Goal: Task Accomplishment & Management: Manage account settings

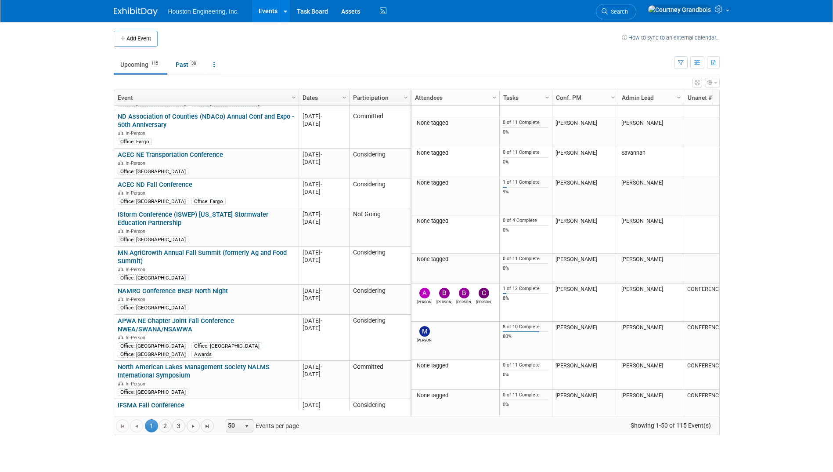
scroll to position [1265, 0]
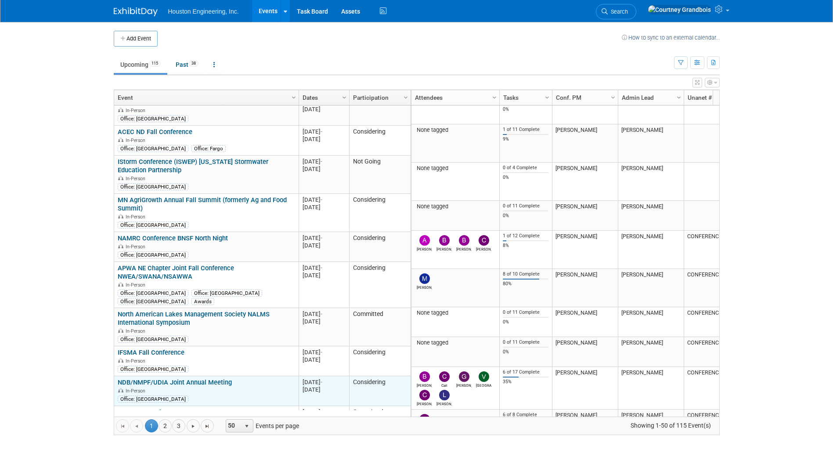
click at [185, 378] on link "NDB/NMPF/UDIA Joint Annual Meeting" at bounding box center [175, 382] width 114 height 8
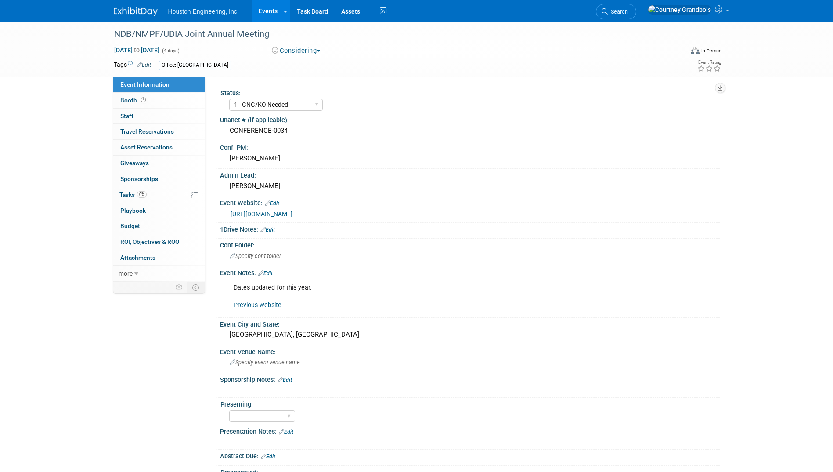
select select "1 - GNG/KO Needed"
select select "Environmental"
click at [141, 174] on link "0 Sponsorships 0" at bounding box center [158, 178] width 91 height 15
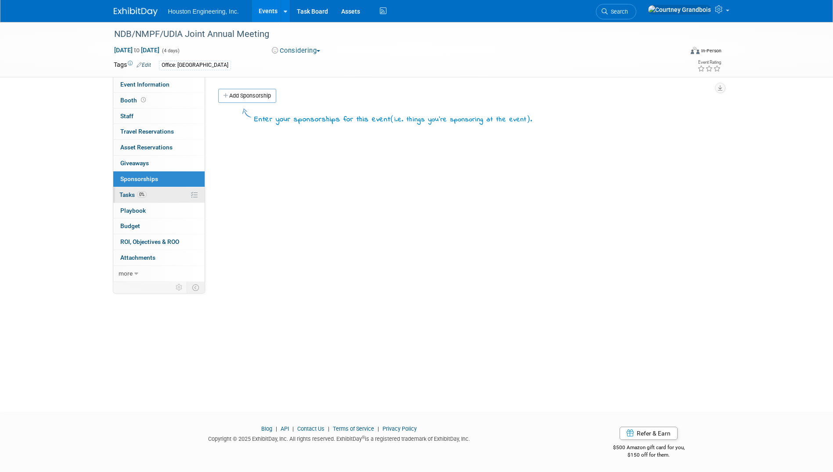
click at [130, 189] on link "0% Tasks 0%" at bounding box center [158, 194] width 91 height 15
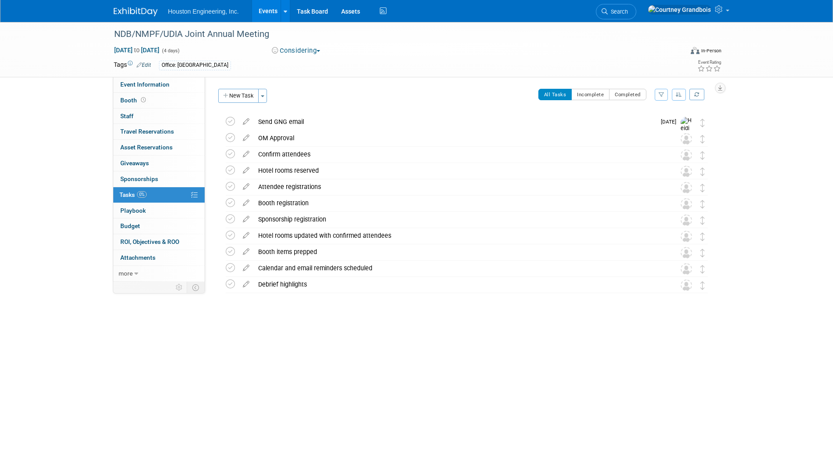
click at [266, 5] on link "Events" at bounding box center [268, 11] width 32 height 22
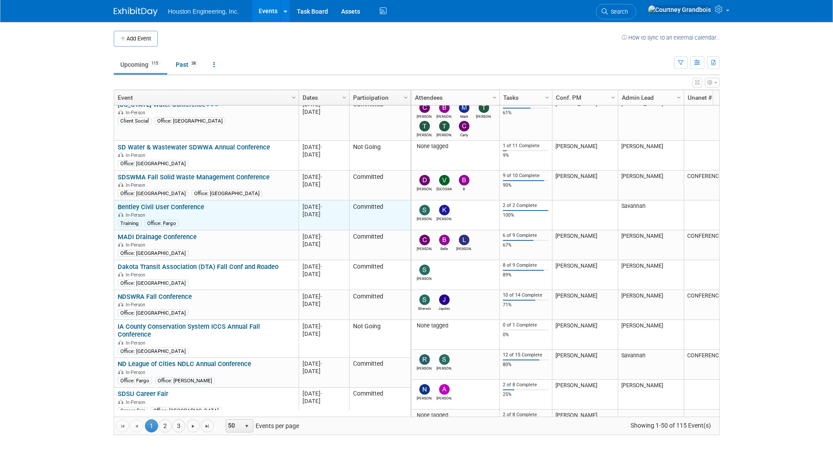
scroll to position [53, 0]
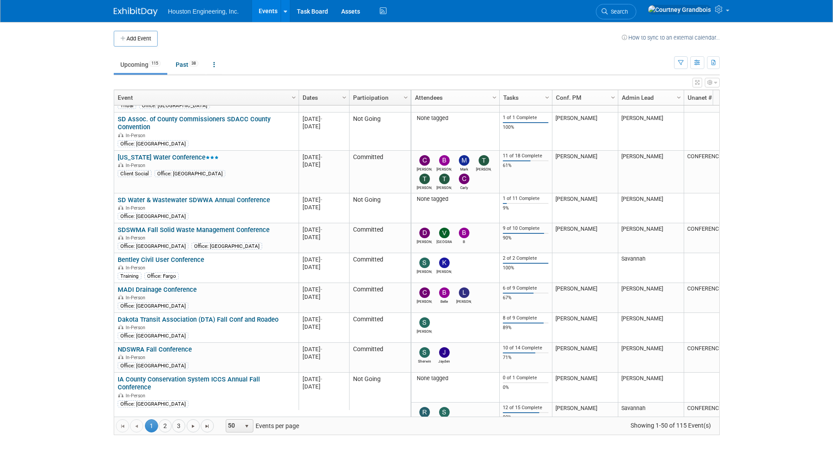
click at [170, 155] on link "[US_STATE] Water Conference" at bounding box center [168, 157] width 101 height 8
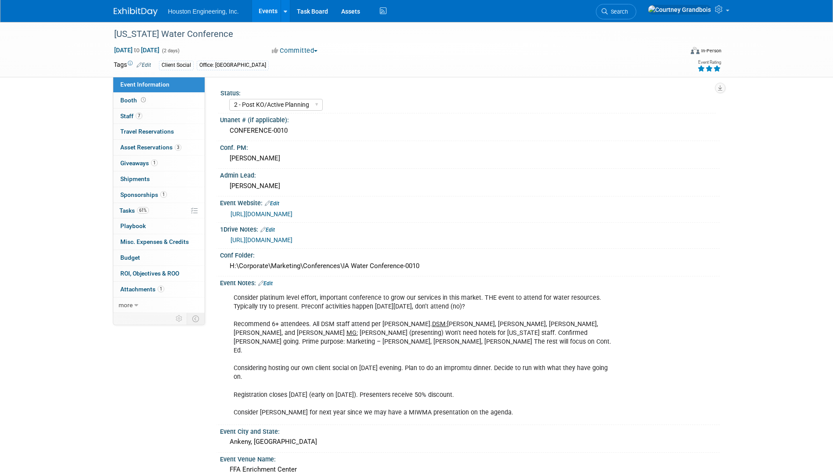
select select "2 - Post KO/Active Planning"
select select "Yes"
select select "Water Resources"
click at [157, 205] on link "61% Tasks 61%" at bounding box center [158, 210] width 91 height 15
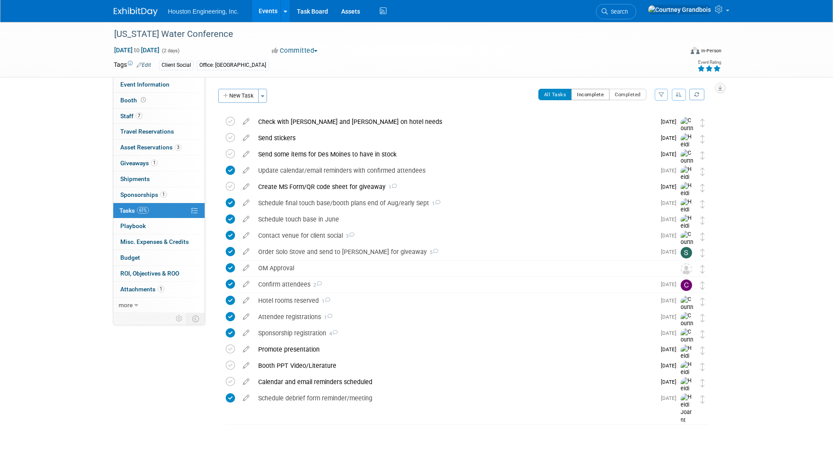
click at [600, 93] on button "Incomplete" at bounding box center [590, 94] width 38 height 11
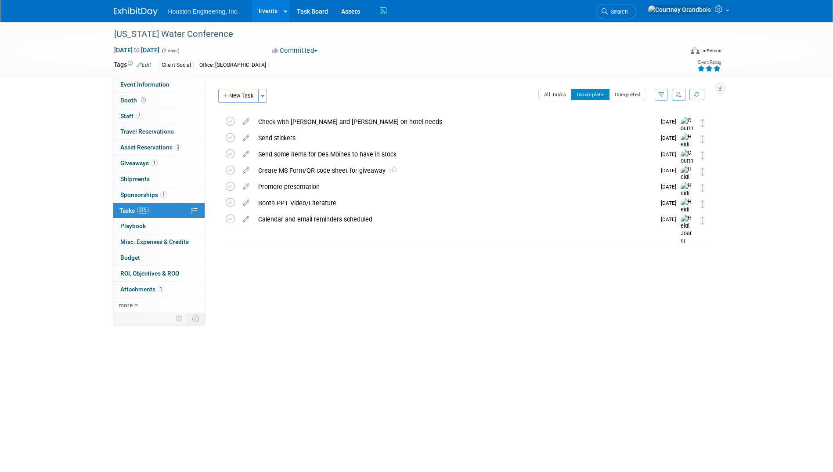
click at [661, 94] on icon "button" at bounding box center [662, 94] width 6 height 5
click at [644, 123] on select "-- Select Assignee -- All unassigned tasks Assigned to me Aaron Carrell Aaron F…" at bounding box center [599, 122] width 123 height 12
click at [759, 127] on div "Iowa Water Conference Sep 9, 2025 to Sep 10, 2025 (2 days) Sep 9, 2025 to Sep 1…" at bounding box center [416, 209] width 833 height 374
click at [676, 89] on button "button" at bounding box center [679, 95] width 14 height 12
click at [641, 71] on div "Event Rating" at bounding box center [677, 66] width 104 height 15
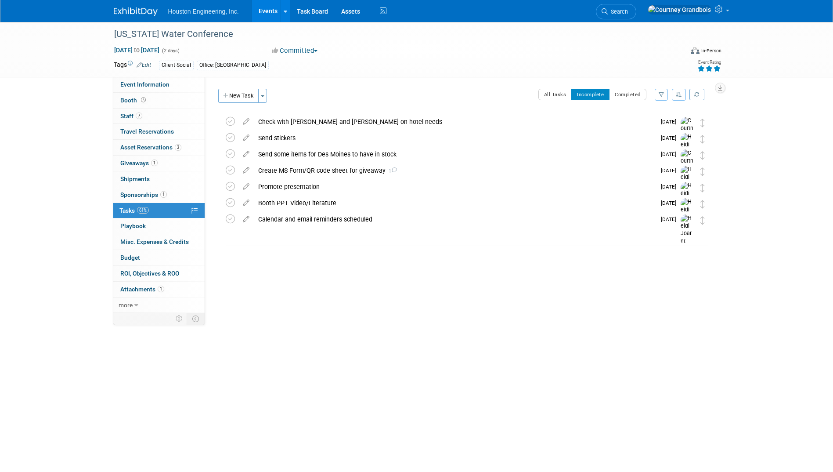
click at [411, 107] on div "All Tasks Incomplete Completed Filter by Assignee -- Select Assignee -- All una…" at bounding box center [492, 98] width 441 height 18
click at [404, 118] on div "Check with Carly and Ted on hotel needs" at bounding box center [455, 121] width 402 height 15
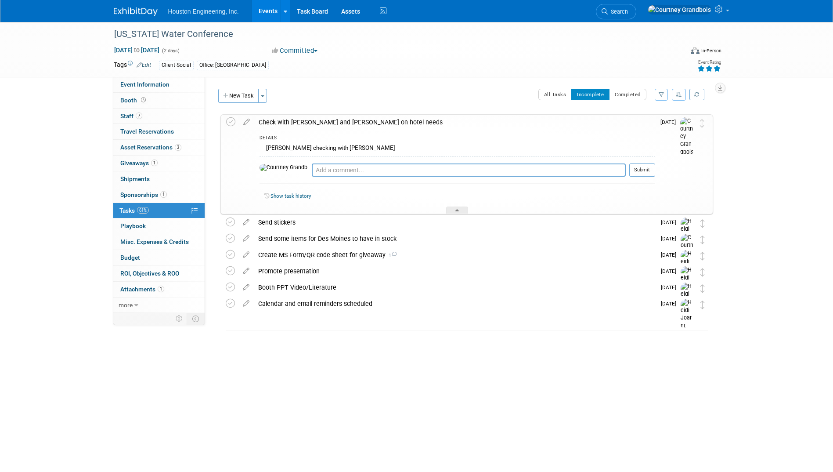
click at [123, 76] on div "Iowa Water Conference Sep 9, 2025 to Sep 10, 2025 (2 days) Sep 9, 2025 to Sep 1…" at bounding box center [416, 49] width 619 height 55
click at [126, 79] on link "Event Information" at bounding box center [158, 84] width 91 height 15
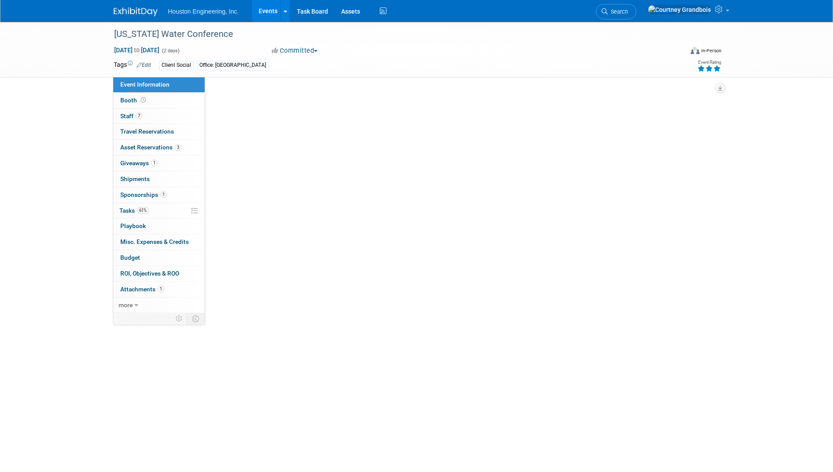
select select "2 - Post KO/Active Planning"
select select "Yes"
select select "Water Resources"
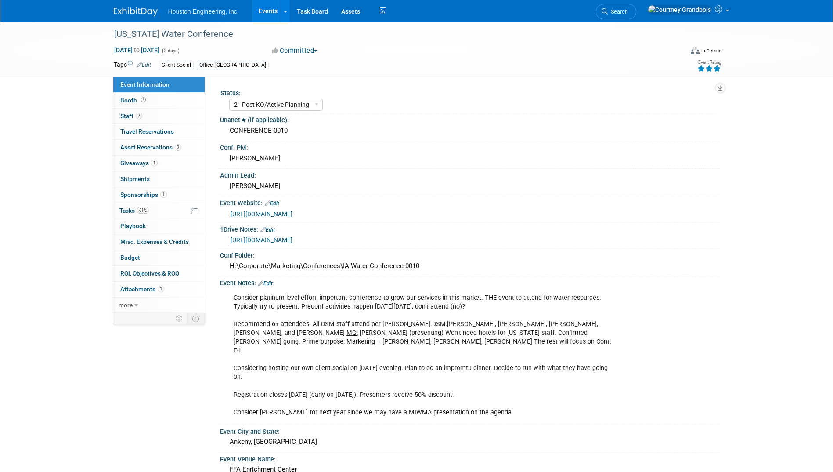
click at [292, 210] on link "[URL][DOMAIN_NAME]" at bounding box center [262, 213] width 62 height 7
click at [134, 208] on span "Tasks 61%" at bounding box center [133, 210] width 29 height 7
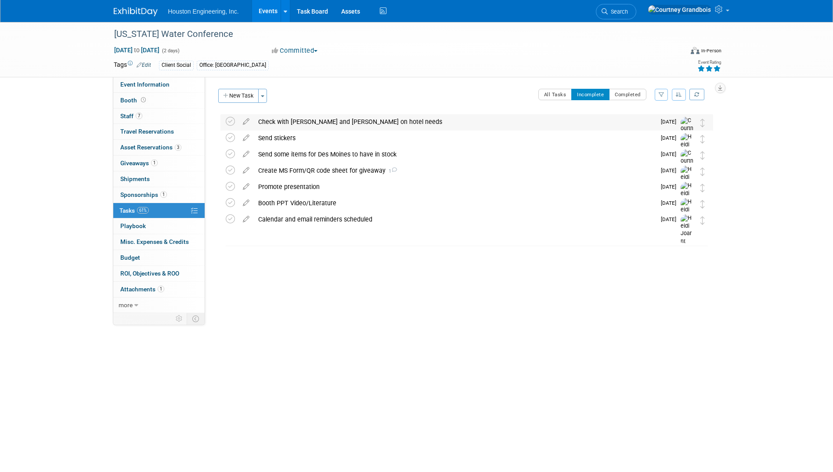
click at [375, 117] on div "Check with Carly and Ted on hotel needs" at bounding box center [455, 121] width 402 height 15
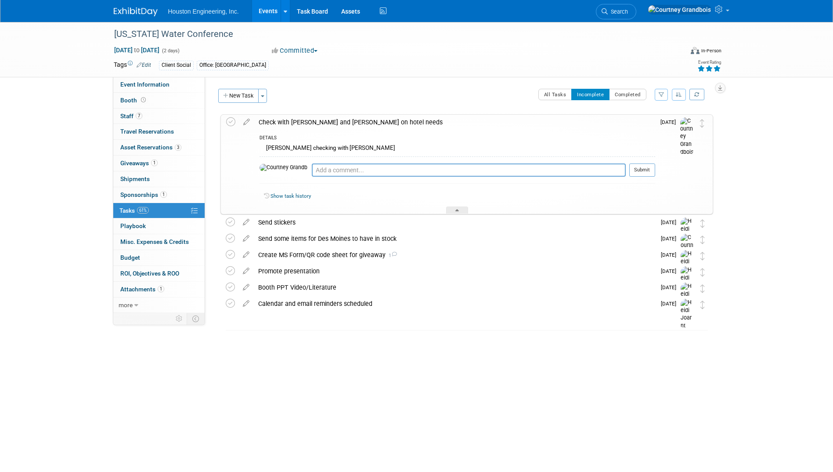
click at [369, 118] on div "Check with Carly and Ted on hotel needs" at bounding box center [454, 122] width 401 height 15
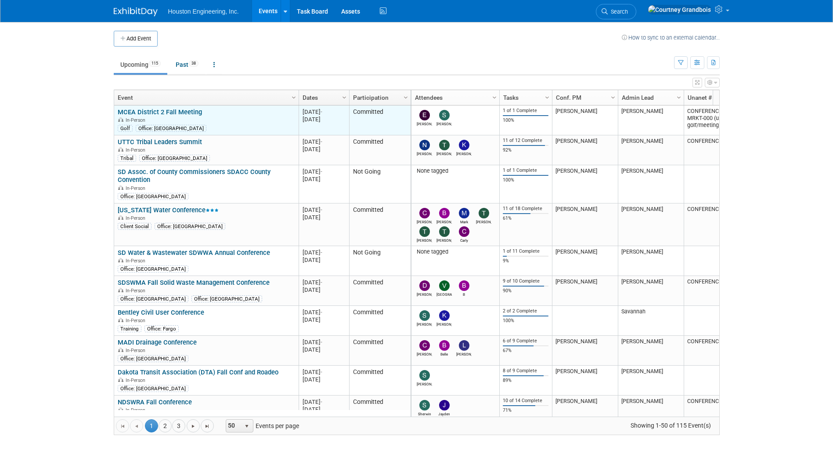
scroll to position [53, 0]
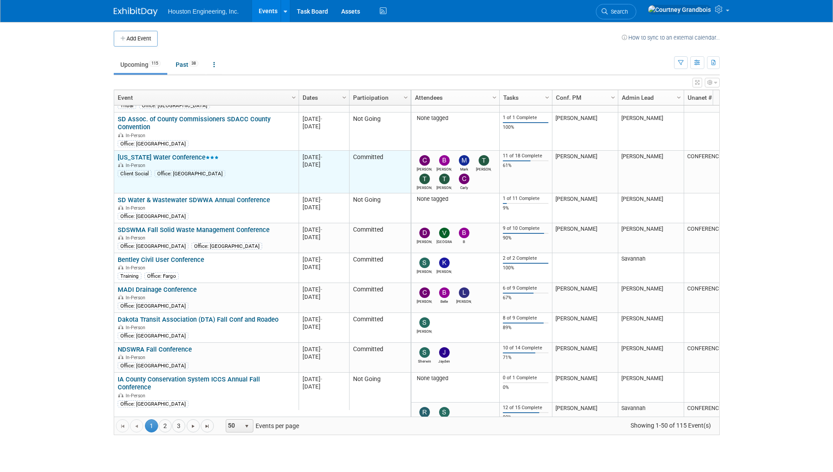
click at [163, 159] on link "[US_STATE] Water Conference" at bounding box center [168, 157] width 101 height 8
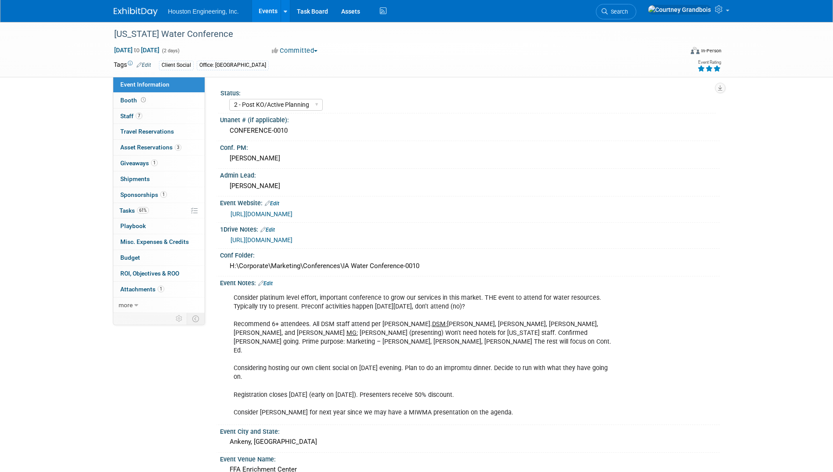
select select "2 - Post KO/Active Planning"
select select "Yes"
select select "Water Resources"
click at [293, 211] on link "[URL][DOMAIN_NAME]" at bounding box center [262, 213] width 62 height 7
drag, startPoint x: 133, startPoint y: 210, endPoint x: 137, endPoint y: 207, distance: 4.9
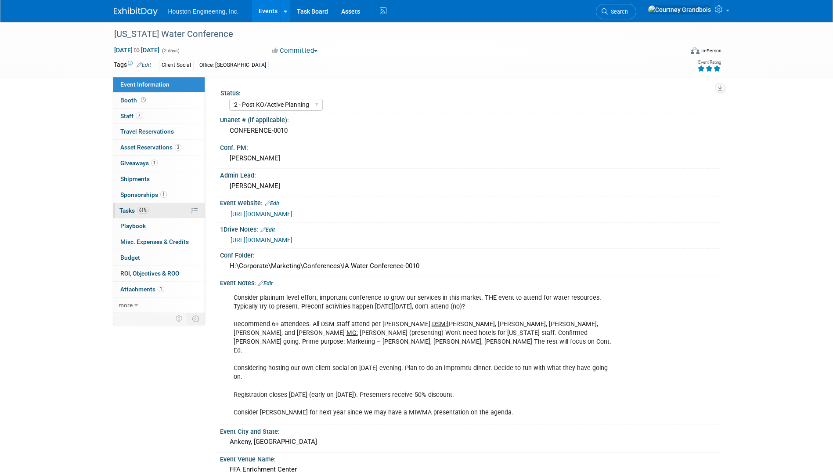
click at [133, 210] on span "Tasks 61%" at bounding box center [133, 210] width 29 height 7
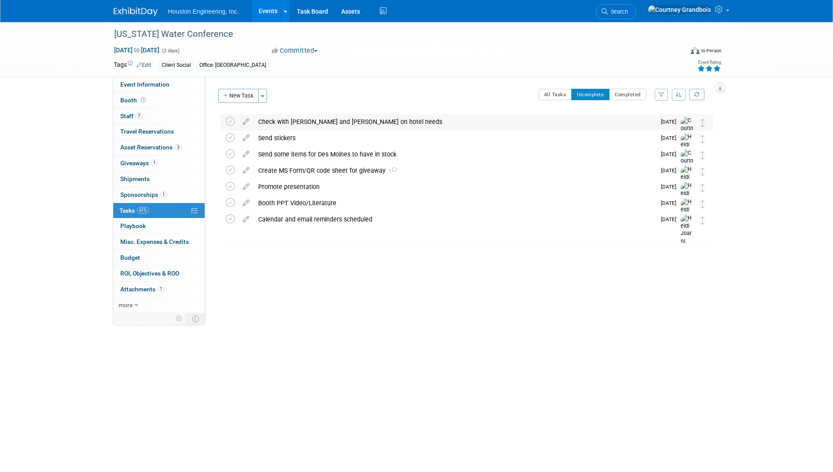
click at [331, 118] on div "Check with [PERSON_NAME] and [PERSON_NAME] on hotel needs" at bounding box center [455, 121] width 402 height 15
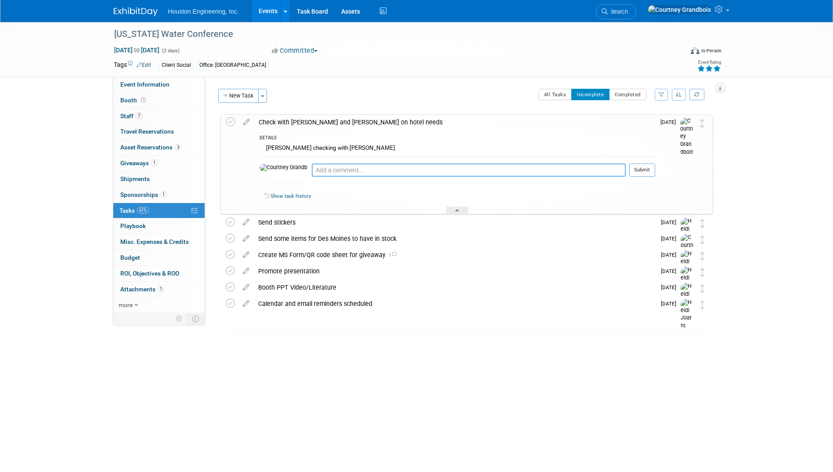
click at [312, 175] on textarea at bounding box center [469, 169] width 314 height 13
type textarea "yes for [PERSON_NAME] (booked), no for [PERSON_NAME]"
click at [648, 165] on button "Submit" at bounding box center [642, 169] width 26 height 13
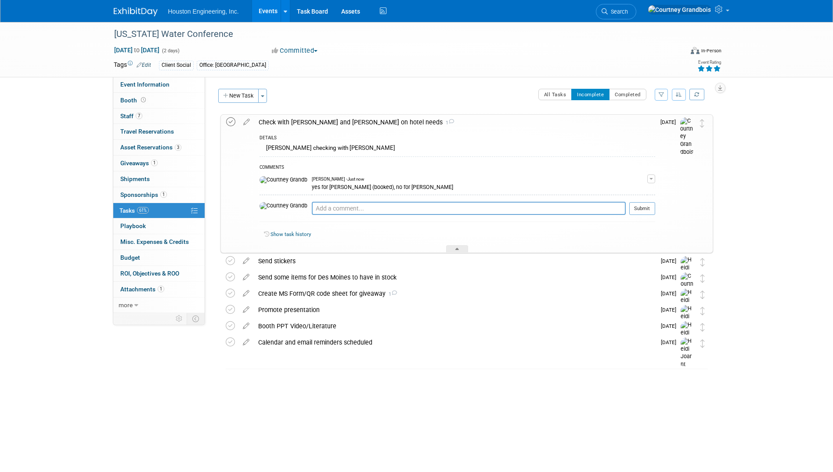
click at [232, 123] on icon at bounding box center [230, 121] width 9 height 9
